Goal: Check status: Check status

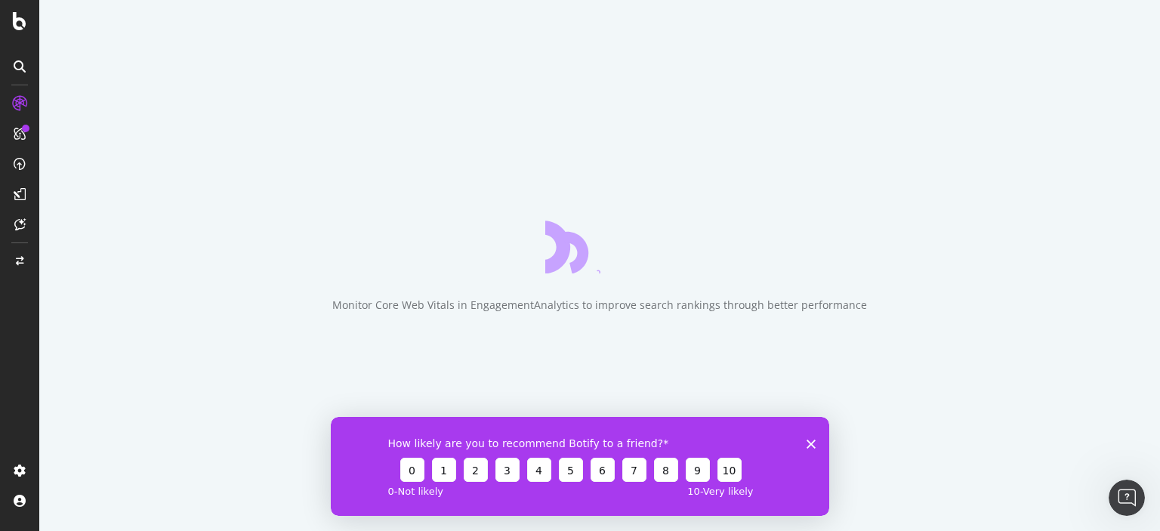
click at [814, 448] on div "How likely are you to recommend Botify to a friend? 0 1 2 3 4 5 6 7 8 9 10 0 - …" at bounding box center [580, 465] width 499 height 99
click at [814, 446] on polygon "Close survey" at bounding box center [811, 443] width 9 height 9
